Goal: Information Seeking & Learning: Learn about a topic

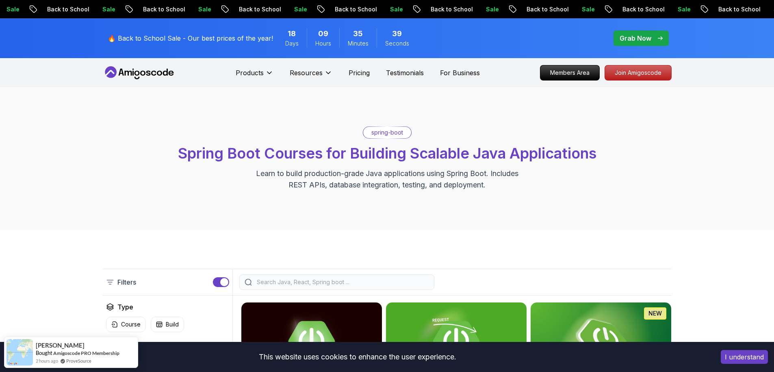
click at [627, 43] on span "pre-order" at bounding box center [640, 37] width 55 height 15
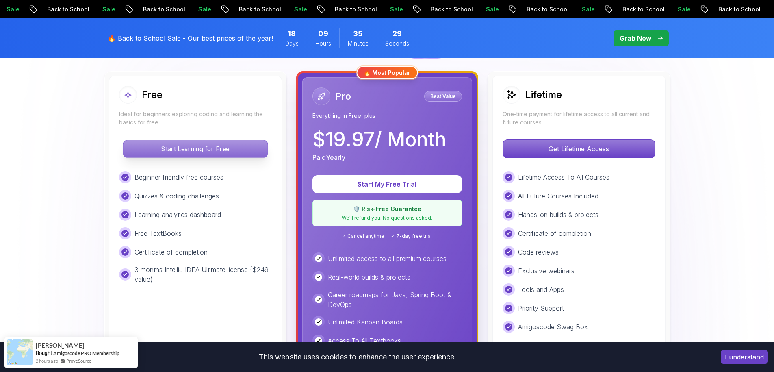
scroll to position [127, 0]
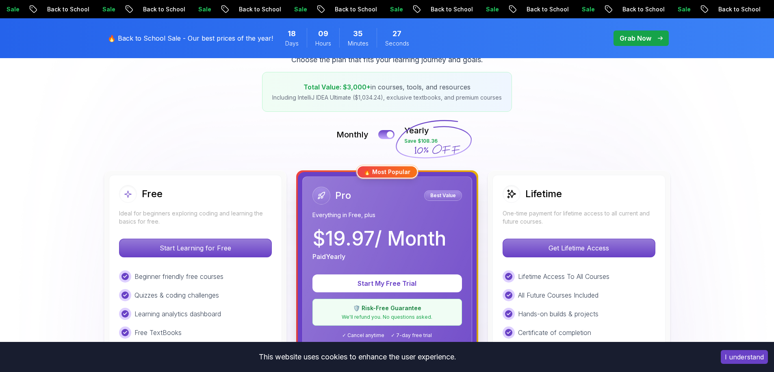
click at [192, 43] on p "🔥 Back to School Sale - Our best prices of the year!" at bounding box center [190, 38] width 165 height 10
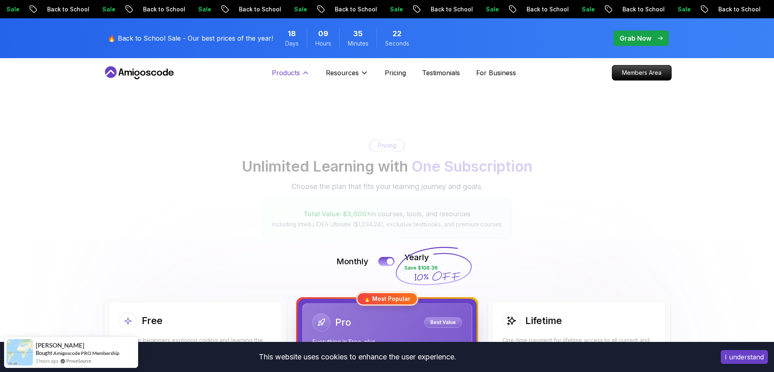
click at [288, 73] on p "Products" at bounding box center [286, 73] width 28 height 10
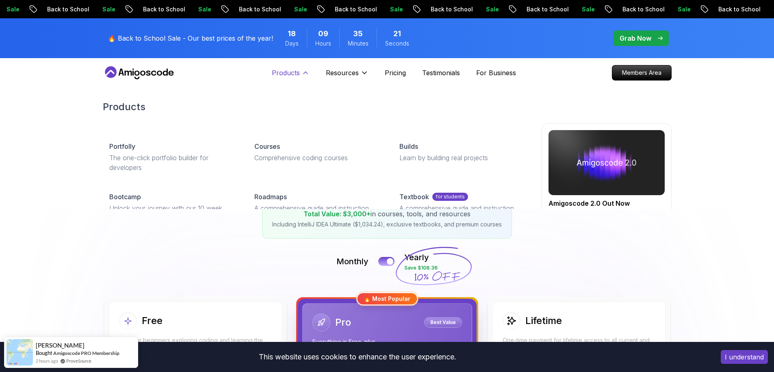
click at [295, 75] on p "Products" at bounding box center [286, 73] width 28 height 10
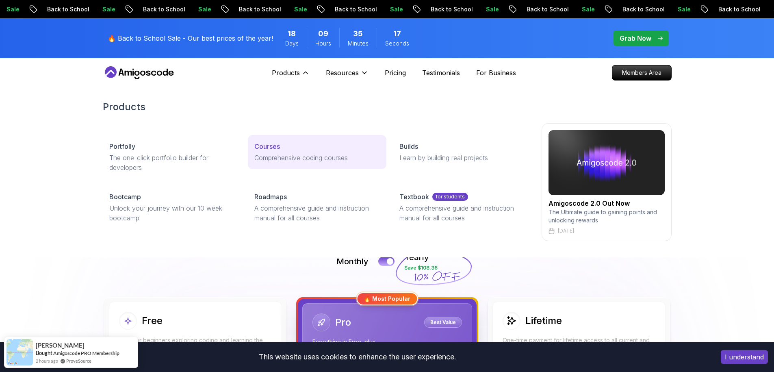
click at [263, 152] on link "Courses Comprehensive coding courses" at bounding box center [317, 152] width 139 height 34
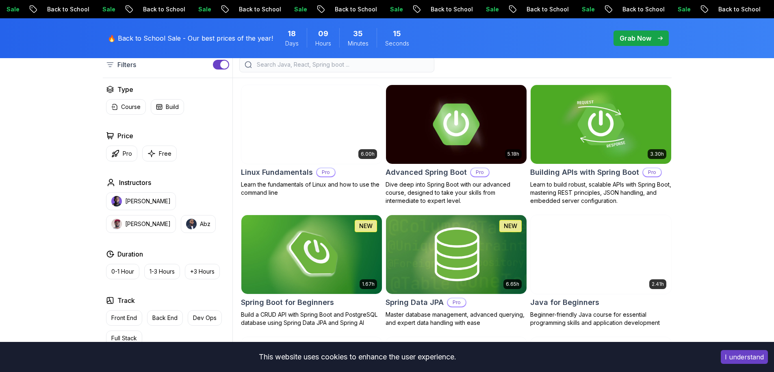
scroll to position [230, 0]
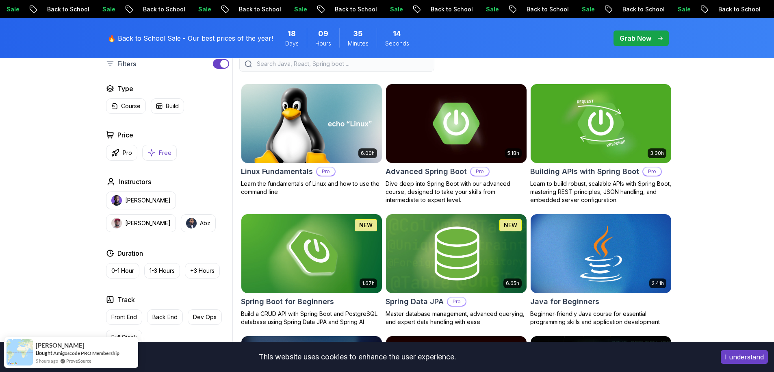
click at [158, 159] on button "Free" at bounding box center [159, 153] width 35 height 16
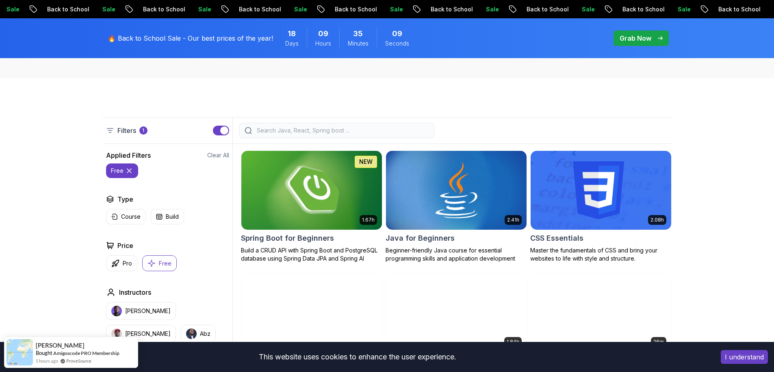
scroll to position [160, 0]
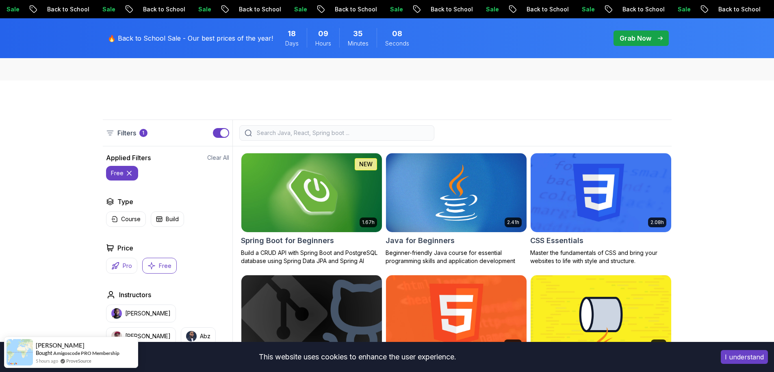
click at [126, 262] on p "Pro" at bounding box center [127, 266] width 9 height 8
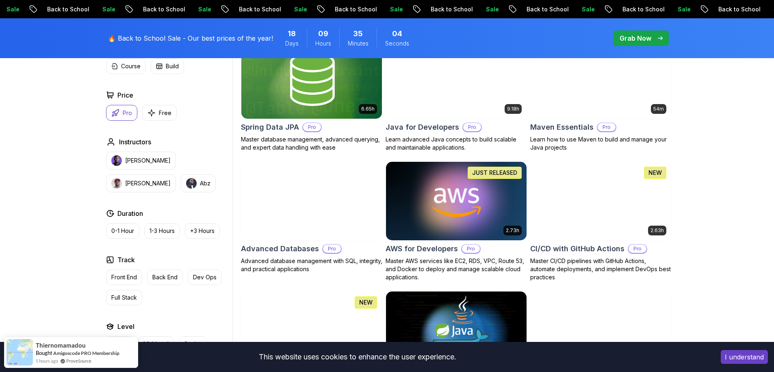
scroll to position [405, 0]
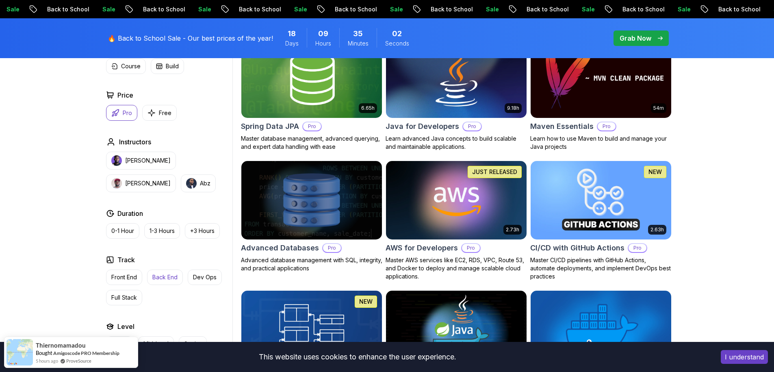
click at [163, 272] on button "Back End" at bounding box center [165, 276] width 36 height 15
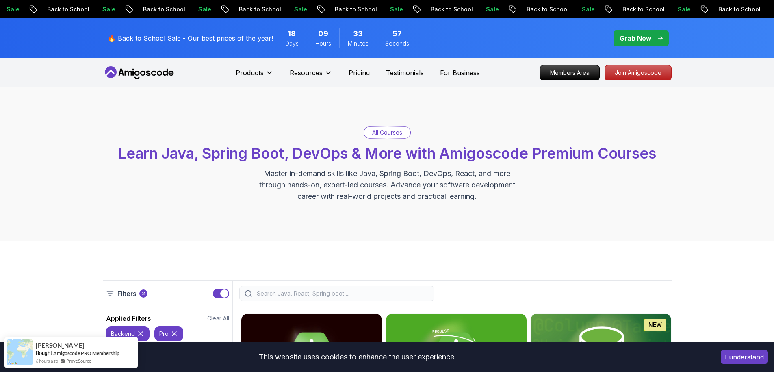
click at [37, 189] on div "All Courses Learn Java, Spring Boot, DevOps & More with Amigoscode Premium Cour…" at bounding box center [387, 164] width 774 height 154
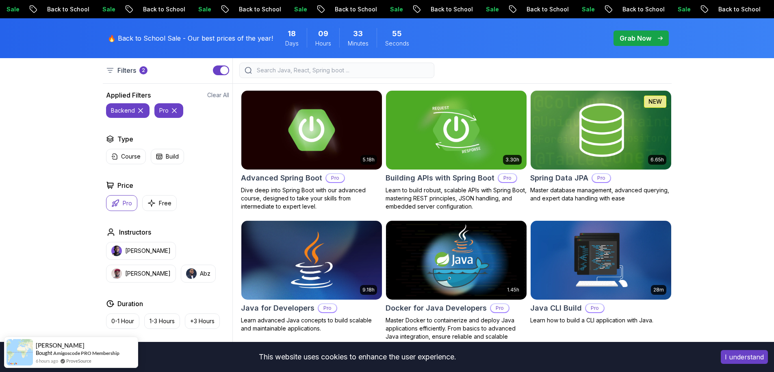
scroll to position [225, 0]
